Goal: Transaction & Acquisition: Purchase product/service

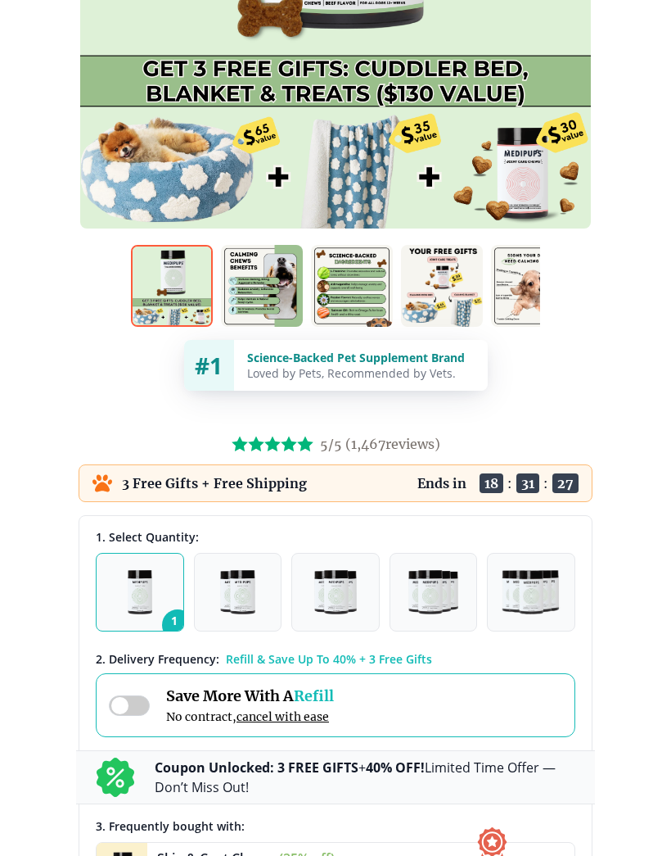
scroll to position [486, 0]
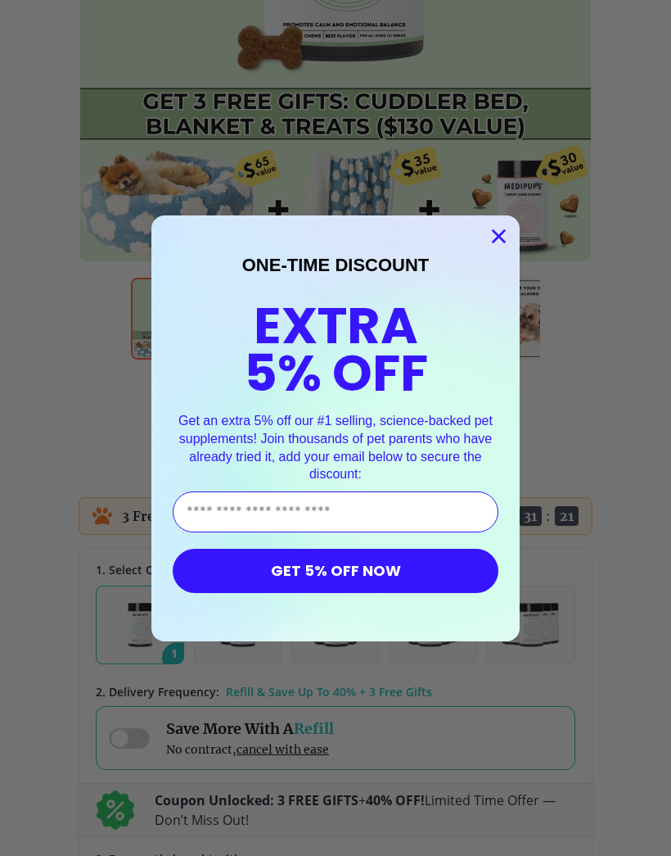
click at [421, 518] on input "Enter Your Email Address" at bounding box center [336, 511] width 326 height 41
type input "**********"
click at [424, 572] on button "GET 5% OFF NOW" at bounding box center [336, 571] width 326 height 44
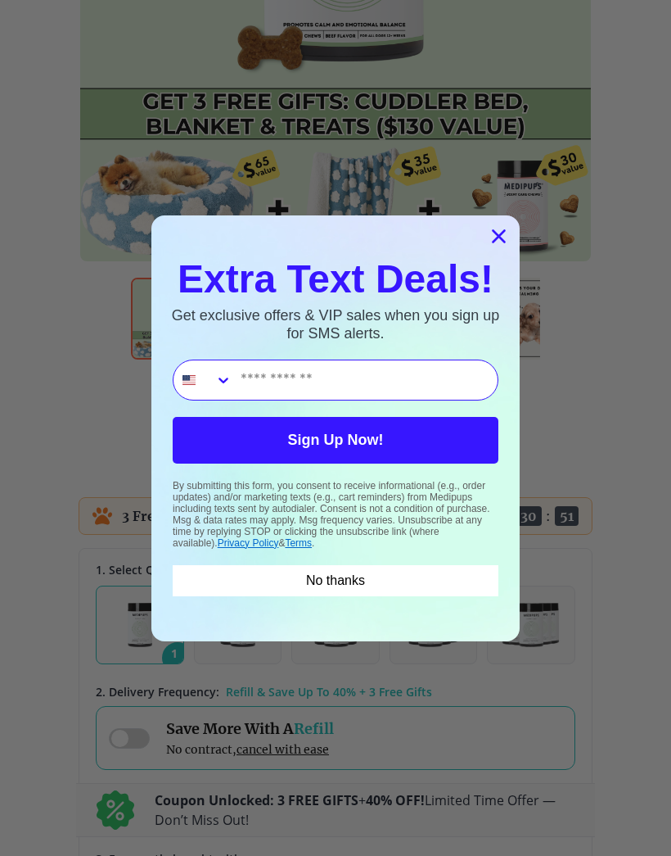
type input "**********"
click at [418, 440] on button "Sign Up Now!" at bounding box center [336, 440] width 326 height 47
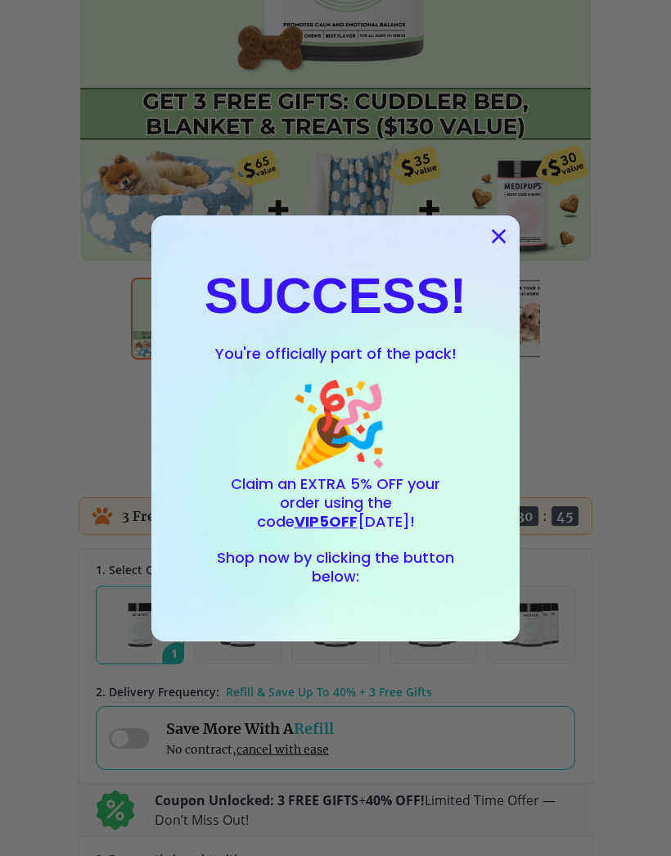
click at [358, 511] on span "VIP5OFF" at bounding box center [326, 521] width 63 height 20
click at [423, 493] on span "Claim an EXTRA 5% OFF your order using the code VIP5OFF [DATE]!" at bounding box center [336, 502] width 210 height 58
click at [358, 511] on span "VIP5OFF" at bounding box center [326, 521] width 63 height 20
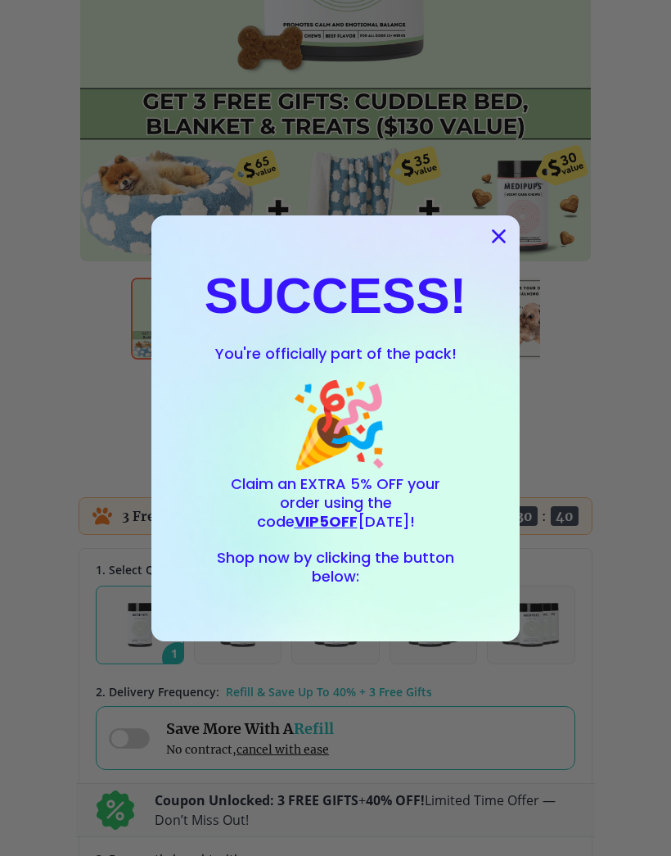
click at [418, 530] on p "Claim an EXTRA 5% OFF your order using the code VIP5OFF [DATE]!" at bounding box center [335, 503] width 237 height 56
click at [401, 597] on div "SUCCESS! You're officially part of the pack! 🎉 Claim an EXTRA 5% OFF your order…" at bounding box center [336, 428] width 336 height 393
click at [392, 535] on p "POPUP Form" at bounding box center [335, 539] width 237 height 17
click at [348, 436] on span "🎉" at bounding box center [339, 424] width 102 height 102
click at [358, 516] on span "VIP5OFF" at bounding box center [326, 521] width 63 height 20
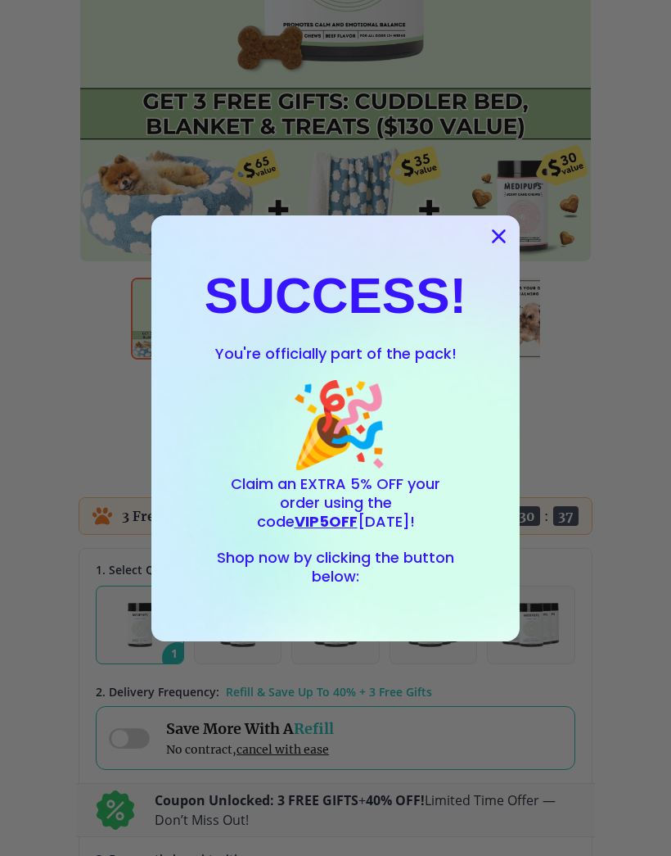
click at [348, 565] on span "Shop now by clicking the button below:" at bounding box center [335, 566] width 237 height 39
click at [512, 245] on icon "Close dialog" at bounding box center [499, 236] width 29 height 29
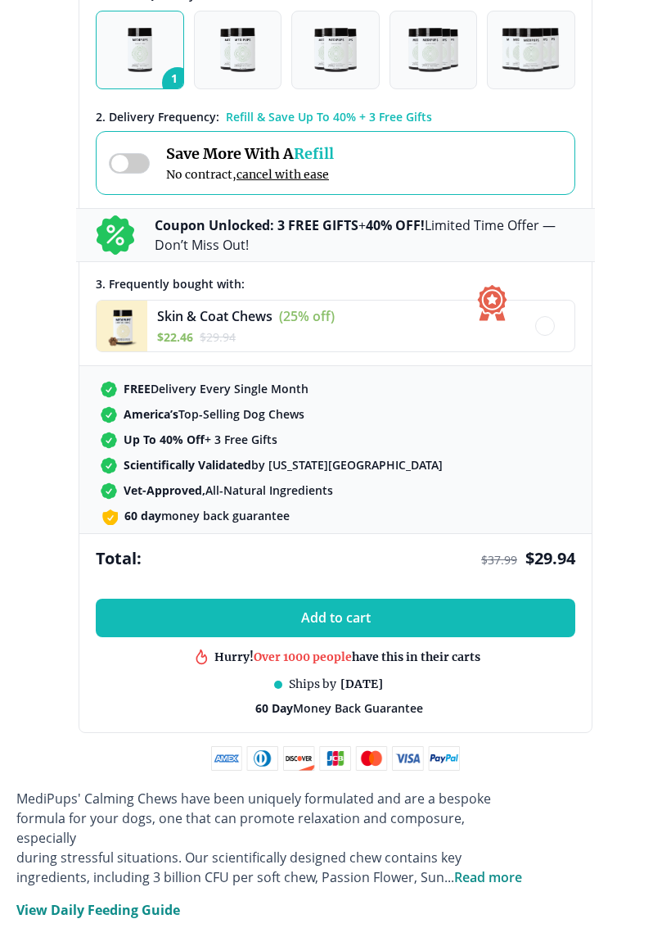
scroll to position [1060, 0]
click at [505, 619] on button "Add to cart" at bounding box center [336, 618] width 480 height 38
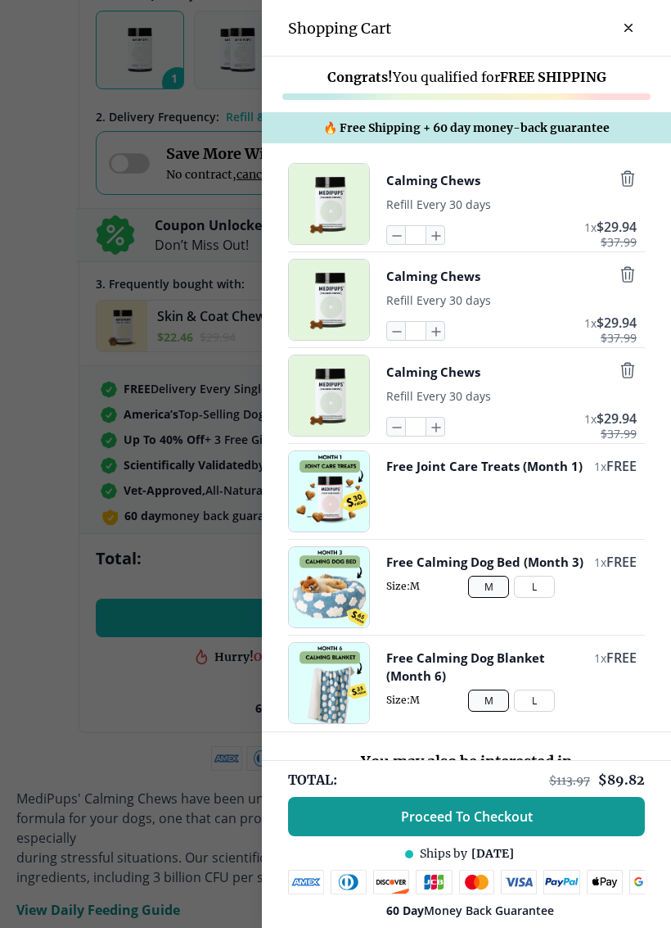
click at [539, 598] on button "L" at bounding box center [534, 587] width 41 height 22
click at [499, 598] on button "M" at bounding box center [488, 587] width 41 height 22
click at [538, 598] on button "L" at bounding box center [534, 587] width 41 height 22
click at [495, 598] on button "M" at bounding box center [488, 587] width 41 height 22
click at [541, 598] on button "L" at bounding box center [534, 587] width 41 height 22
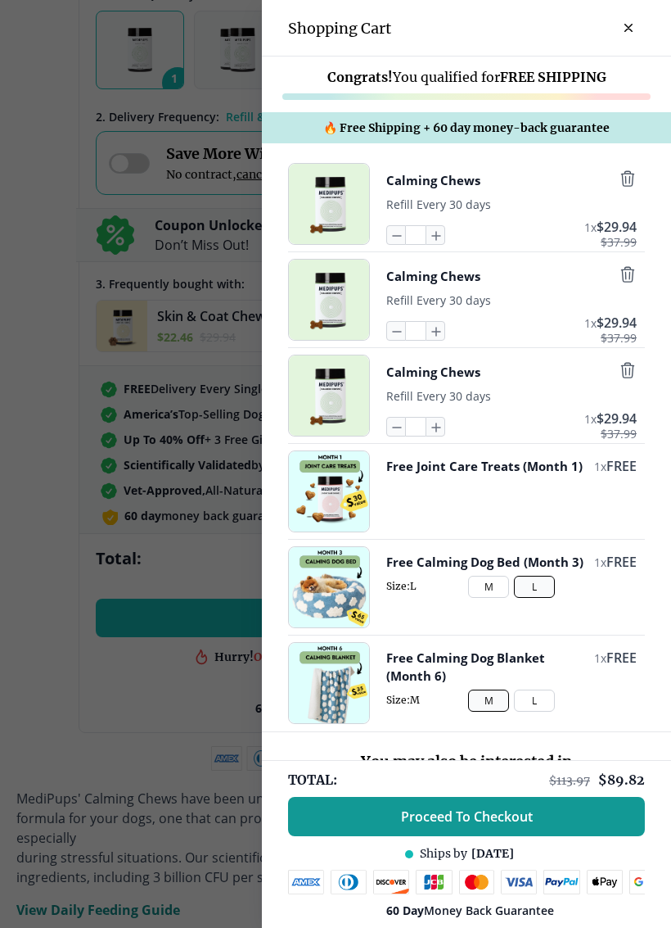
click at [531, 699] on button "L" at bounding box center [534, 700] width 41 height 22
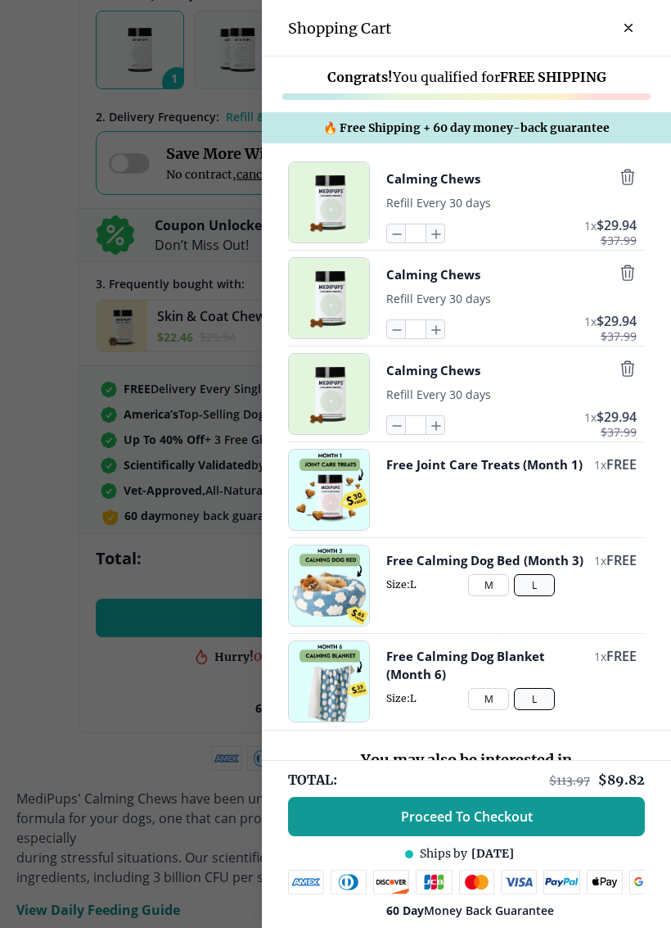
click at [484, 709] on button "M" at bounding box center [488, 699] width 41 height 22
click at [482, 596] on button "M" at bounding box center [488, 585] width 41 height 22
click at [388, 354] on div "Calming Chews Refill Every 30 days * 1 x $ 29.94 $ 37.99 Calming Chews Refill E…" at bounding box center [466, 436] width 409 height 588
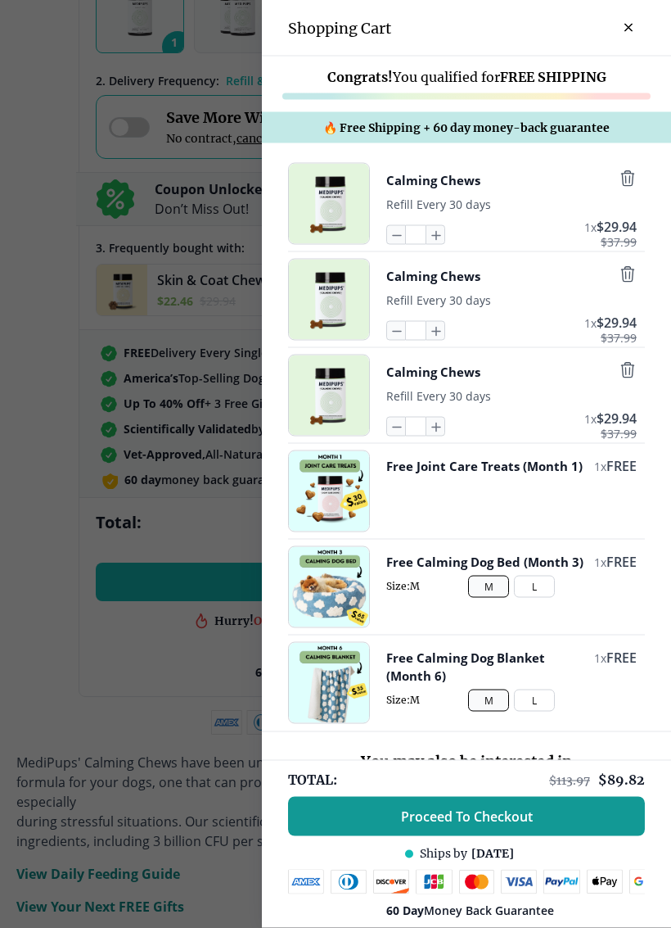
scroll to position [1096, 0]
